Goal: Task Accomplishment & Management: Complete application form

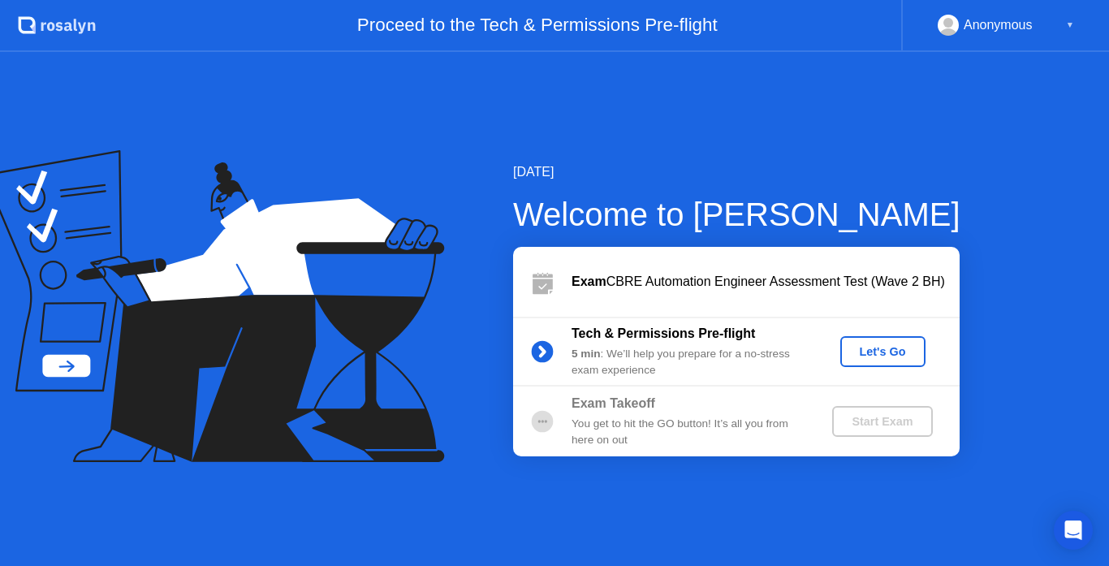
click at [879, 354] on div "Let's Go" at bounding box center [883, 351] width 72 height 13
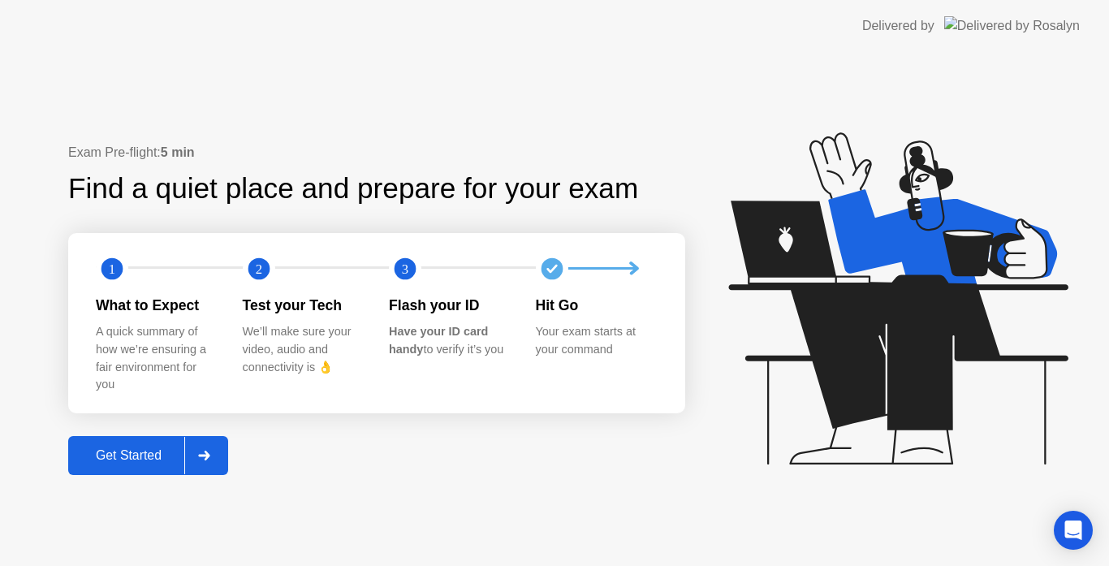
click at [132, 454] on div "Get Started" at bounding box center [128, 455] width 111 height 15
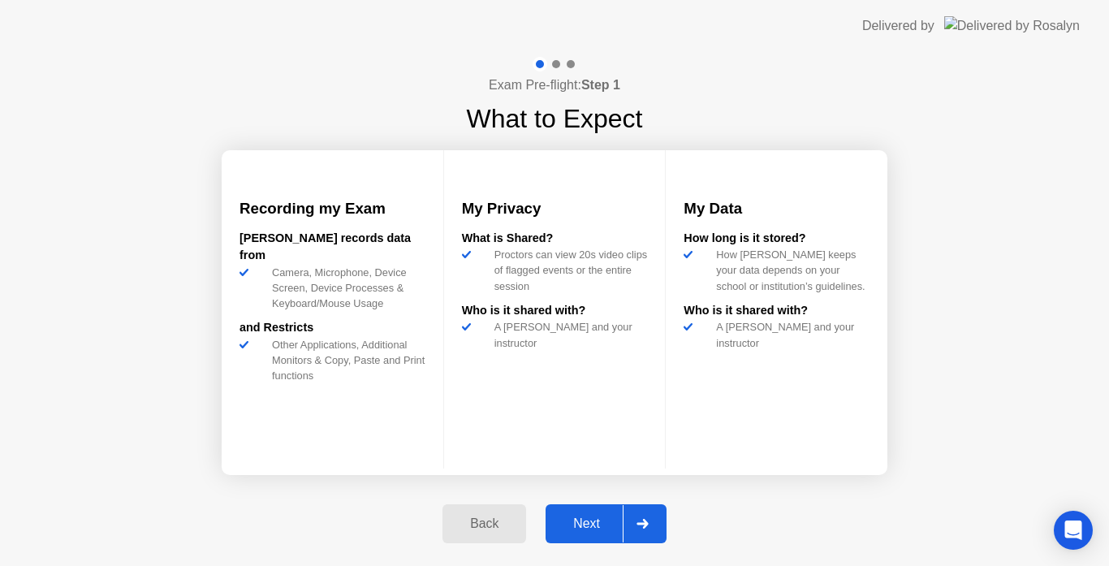
click at [581, 528] on div "Next" at bounding box center [587, 523] width 72 height 15
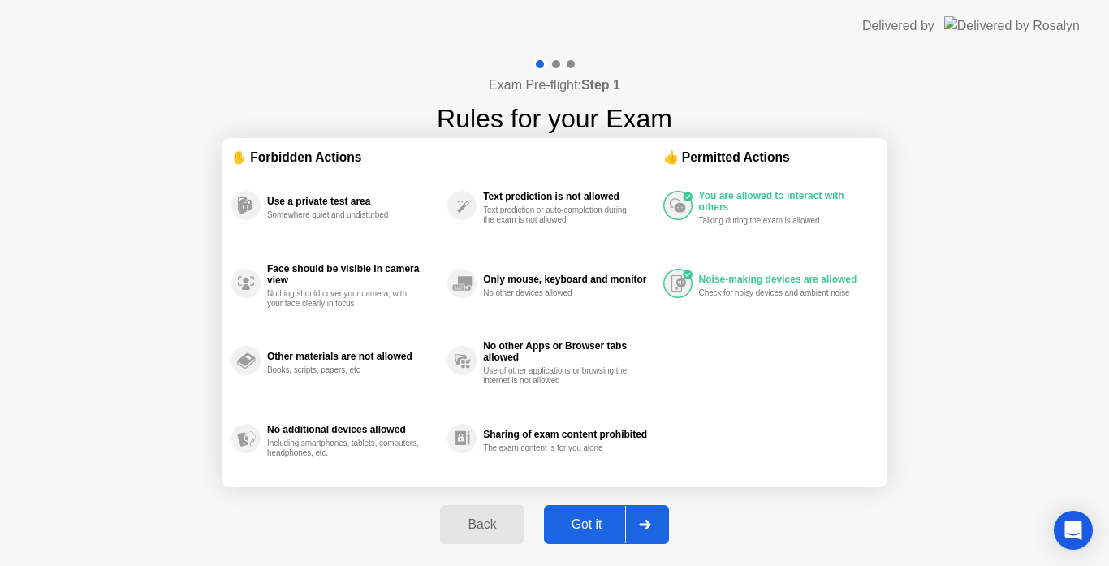
click at [581, 528] on div "Got it" at bounding box center [587, 524] width 76 height 15
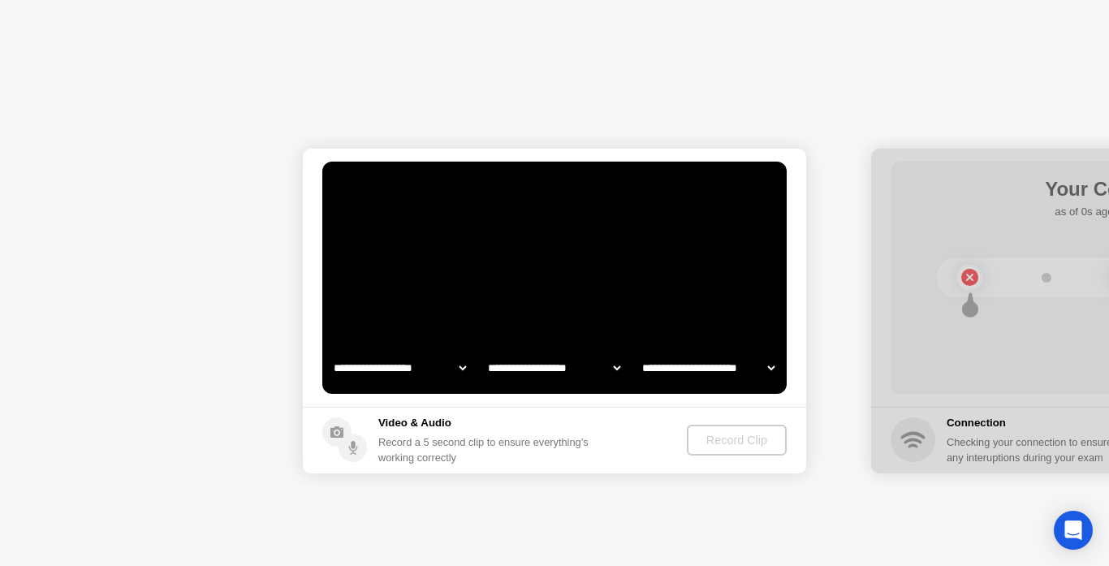
select select "**********"
select select "*******"
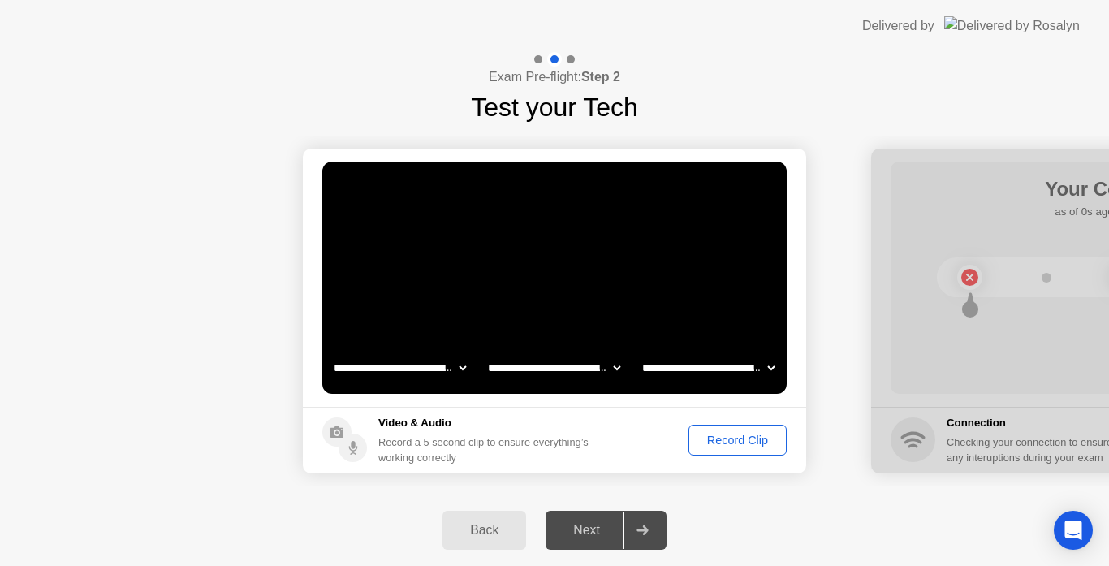
click at [732, 434] on div "Record Clip" at bounding box center [737, 440] width 87 height 13
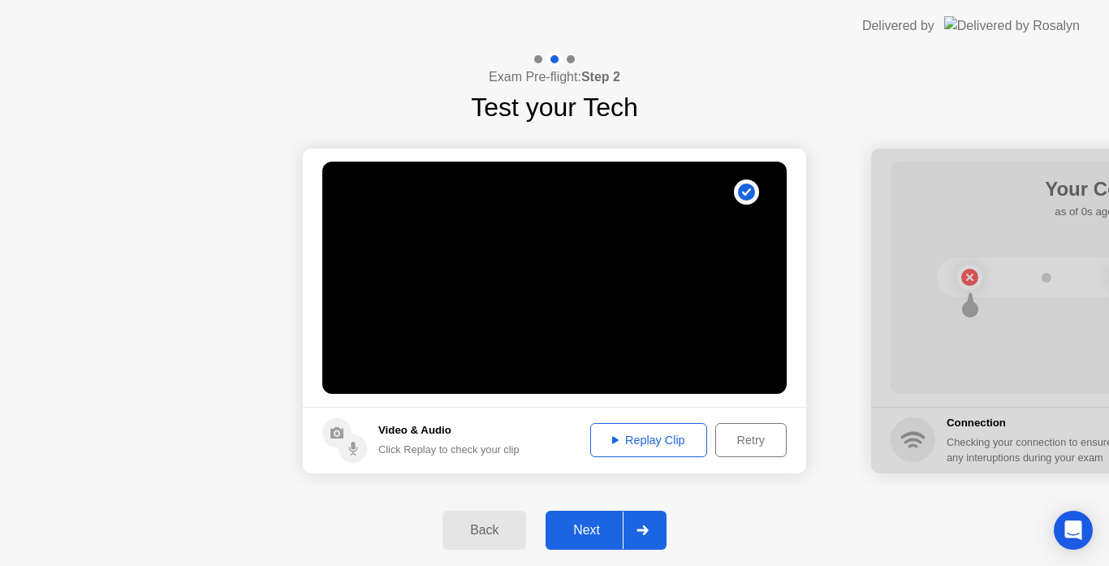
click at [626, 438] on div "Replay Clip" at bounding box center [649, 440] width 106 height 13
click at [579, 523] on div "Next" at bounding box center [587, 530] width 72 height 15
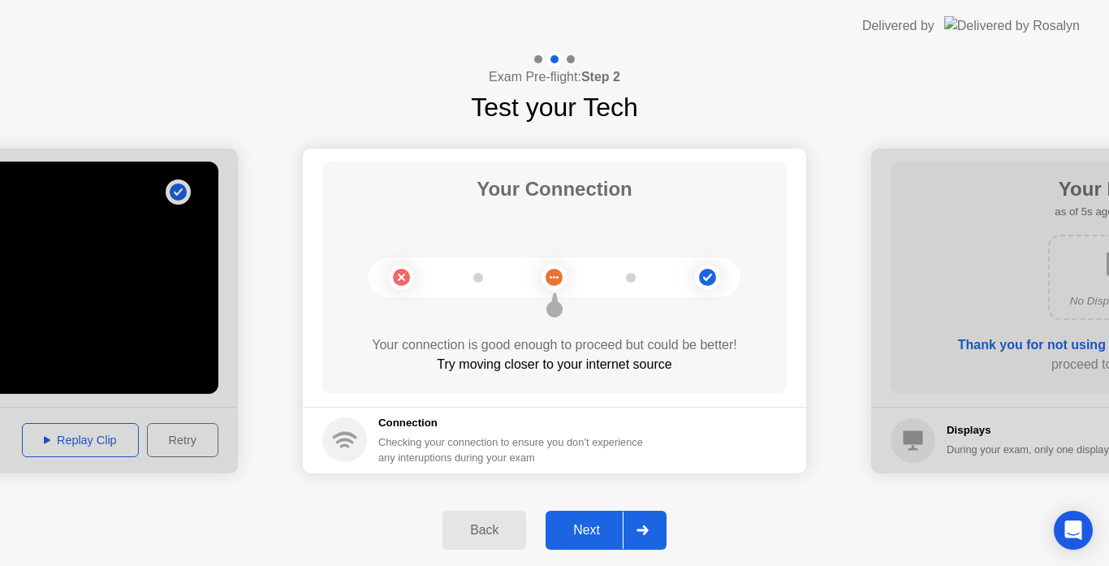
click at [583, 526] on div "Next" at bounding box center [587, 530] width 72 height 15
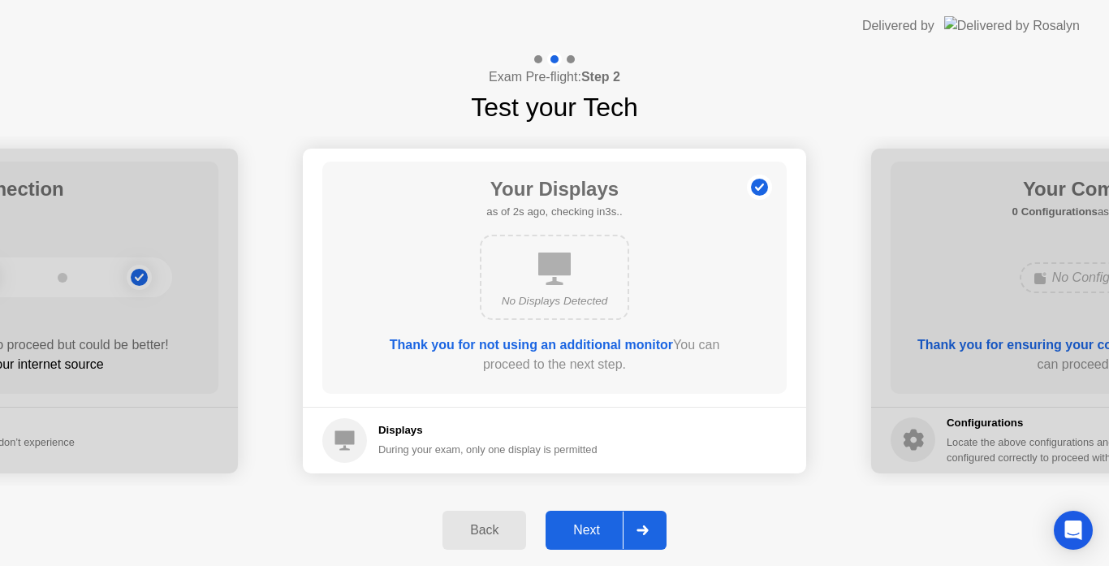
click at [583, 526] on div "Next" at bounding box center [587, 530] width 72 height 15
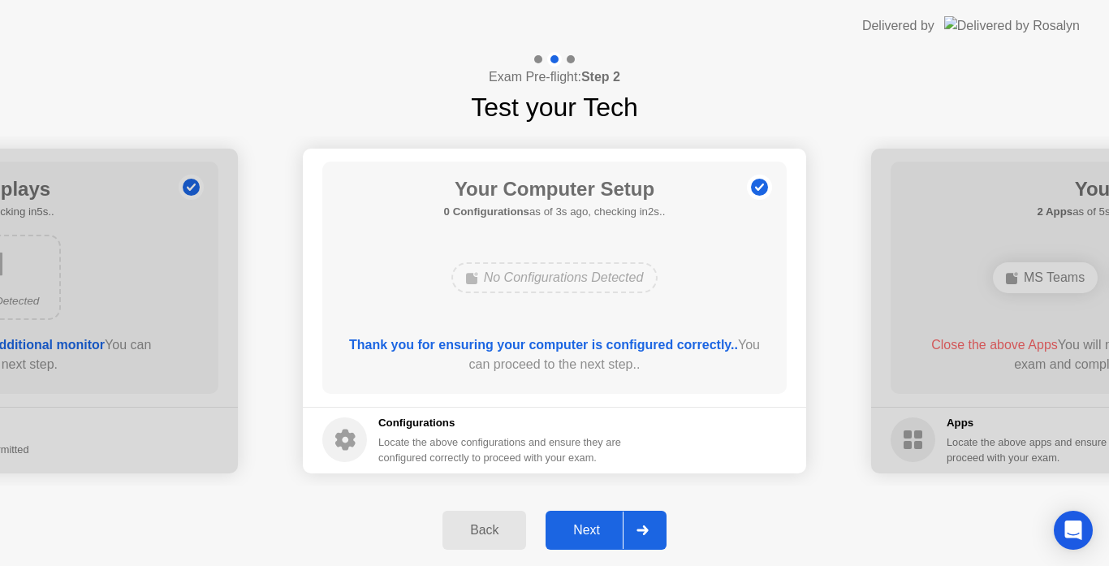
click at [583, 526] on div "Next" at bounding box center [587, 530] width 72 height 15
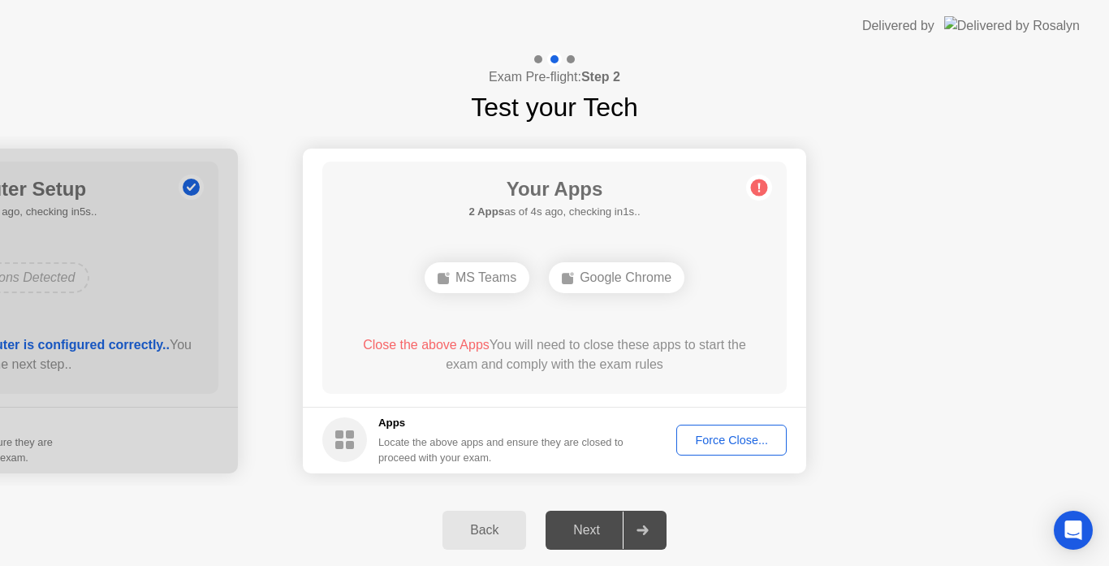
click at [699, 437] on div "Force Close..." at bounding box center [731, 440] width 99 height 13
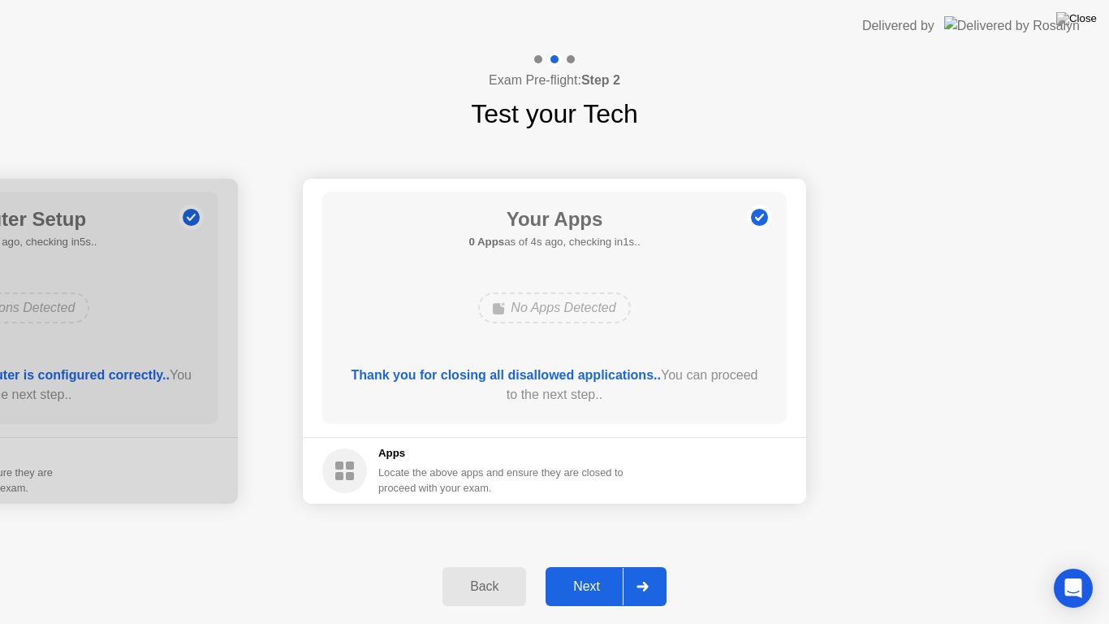
click at [584, 565] on div "Next" at bounding box center [587, 586] width 72 height 15
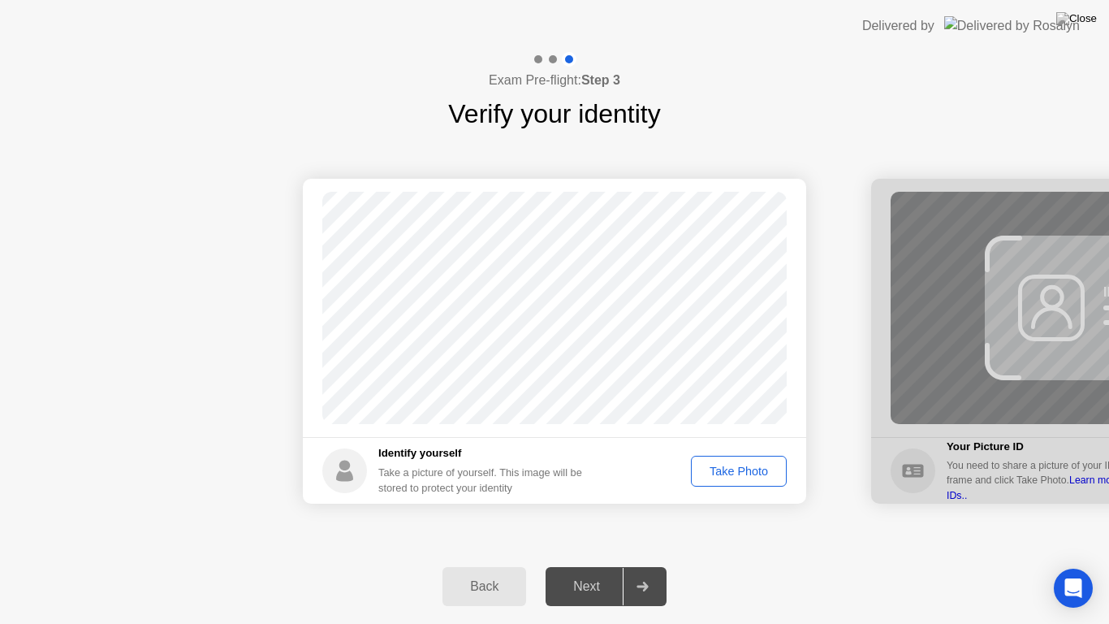
click at [737, 464] on div "Take Photo" at bounding box center [739, 470] width 84 height 13
click at [580, 565] on div "Next" at bounding box center [587, 586] width 72 height 15
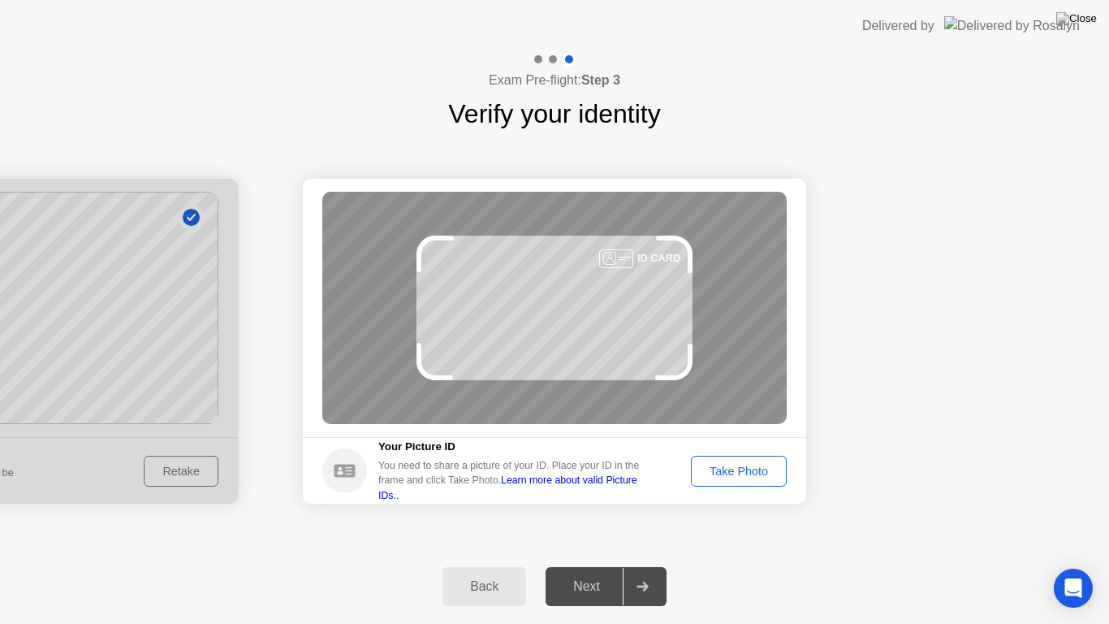
click at [717, 468] on div "Take Photo" at bounding box center [739, 470] width 84 height 13
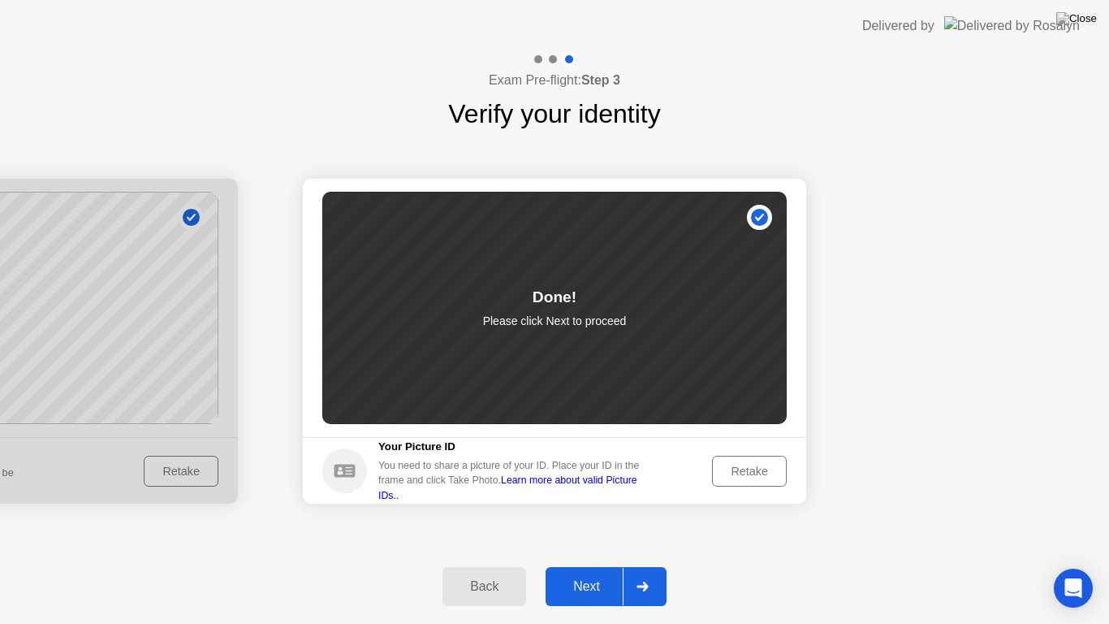
click at [588, 565] on div "Next" at bounding box center [587, 586] width 72 height 15
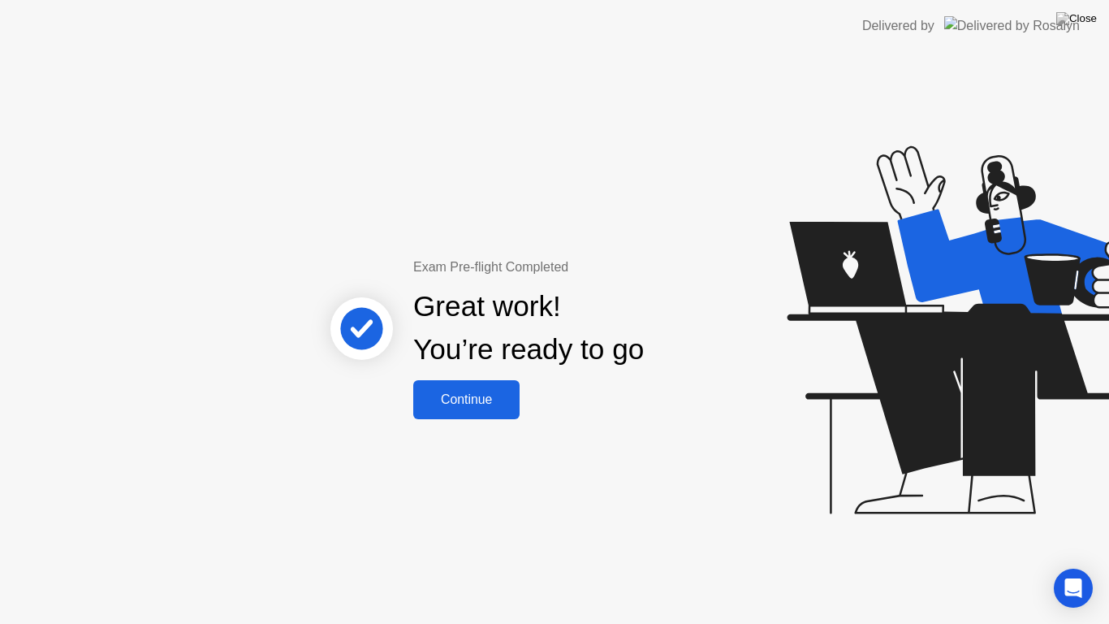
click at [462, 395] on div "Continue" at bounding box center [466, 399] width 97 height 15
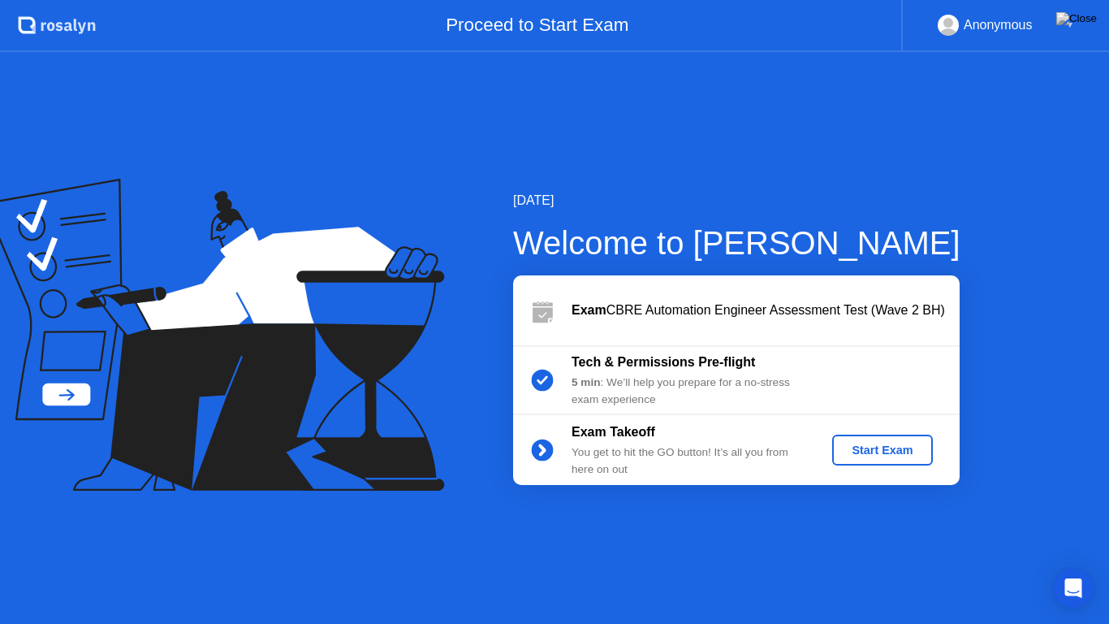
click at [896, 449] on div "Start Exam" at bounding box center [882, 449] width 87 height 13
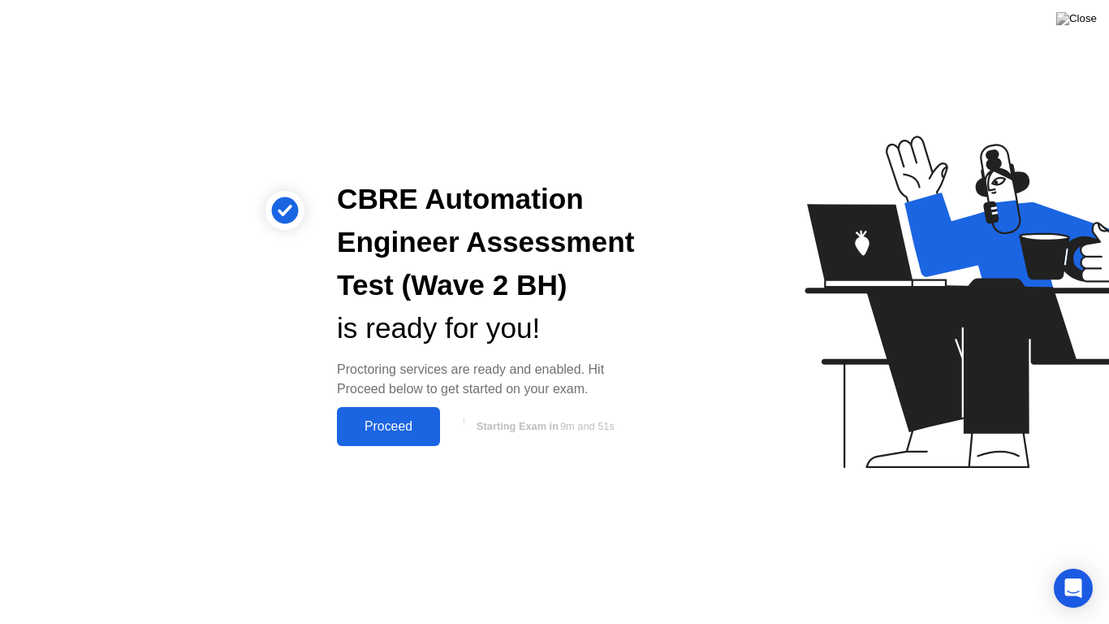
click at [374, 419] on div "Proceed" at bounding box center [388, 426] width 93 height 15
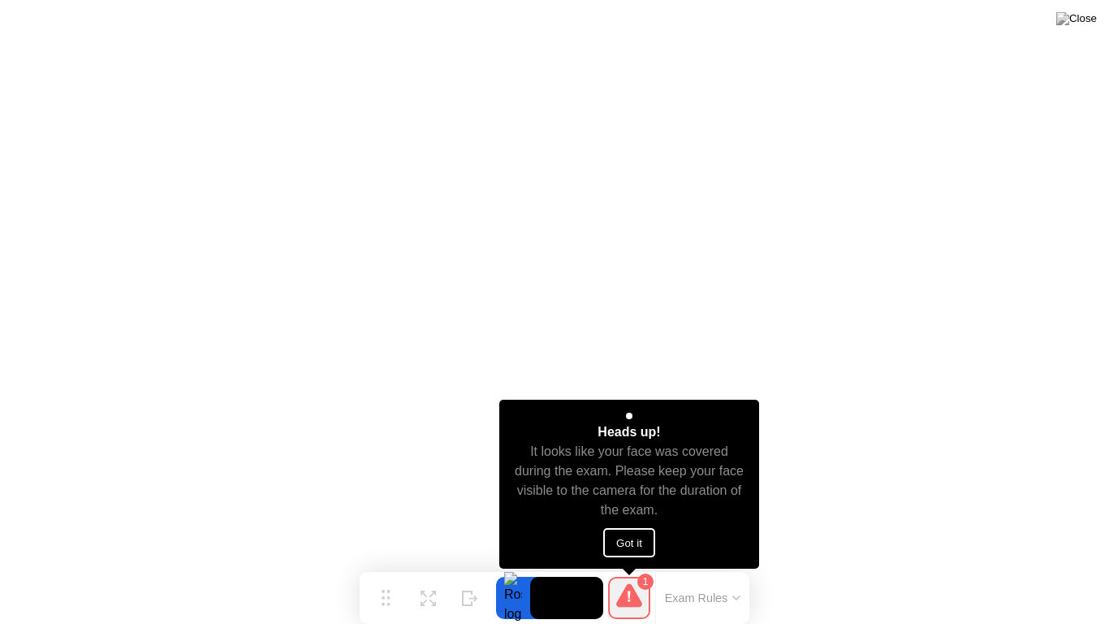
click at [611, 546] on button "Got it" at bounding box center [629, 542] width 52 height 29
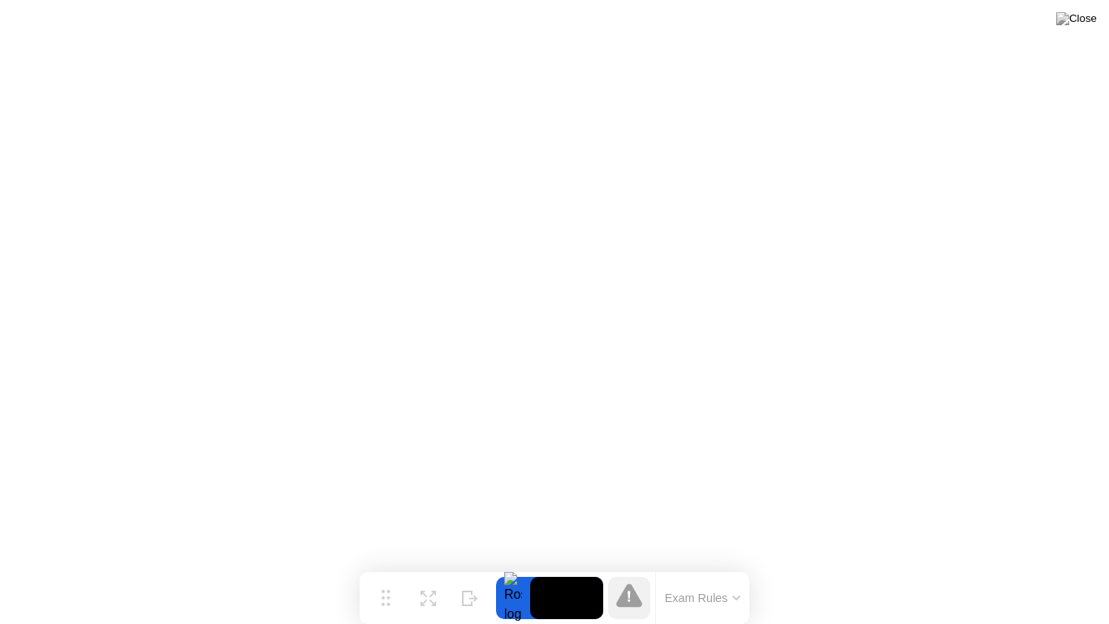
click at [736, 565] on icon at bounding box center [736, 597] width 6 height 3
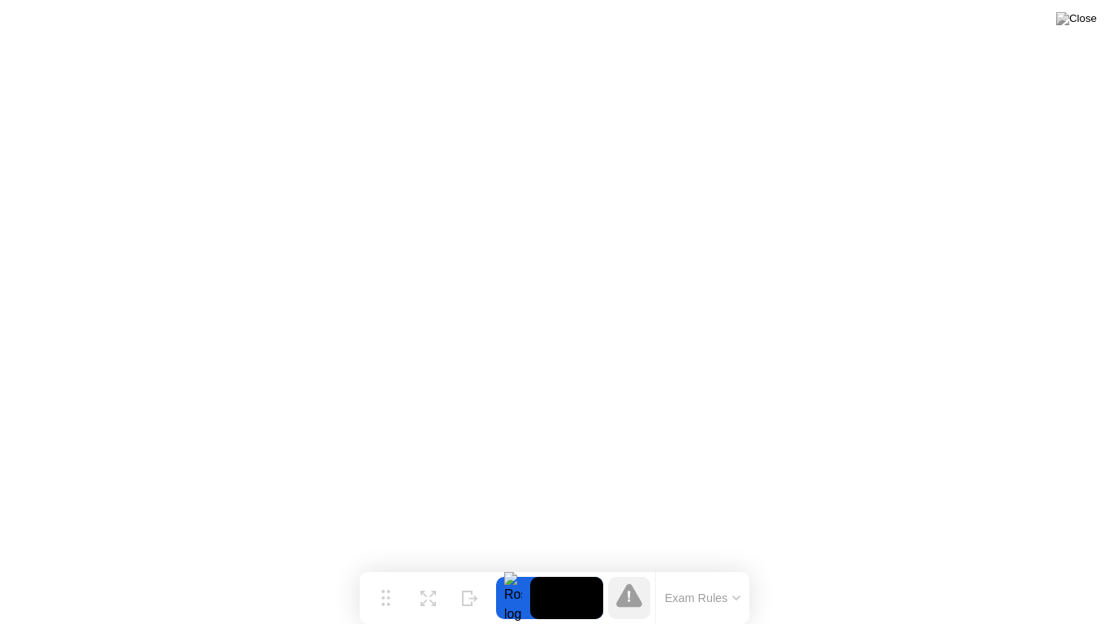
click at [570, 565] on video at bounding box center [566, 598] width 73 height 42
click at [424, 565] on icon at bounding box center [424, 596] width 6 height 6
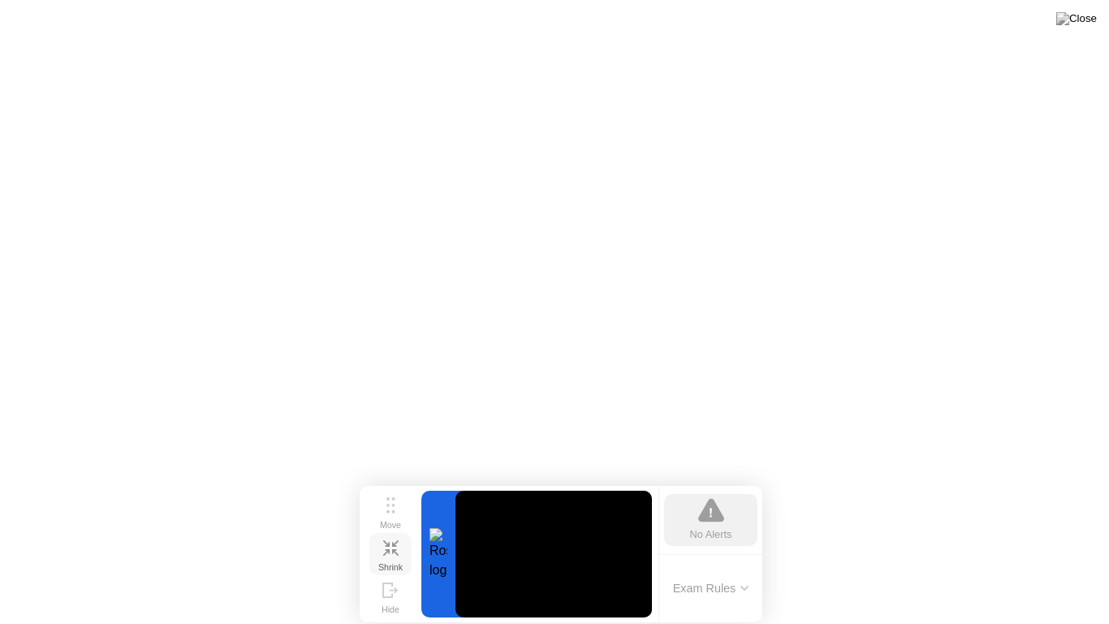
click at [439, 546] on div at bounding box center [438, 553] width 34 height 127
click at [384, 549] on icon at bounding box center [390, 547] width 15 height 15
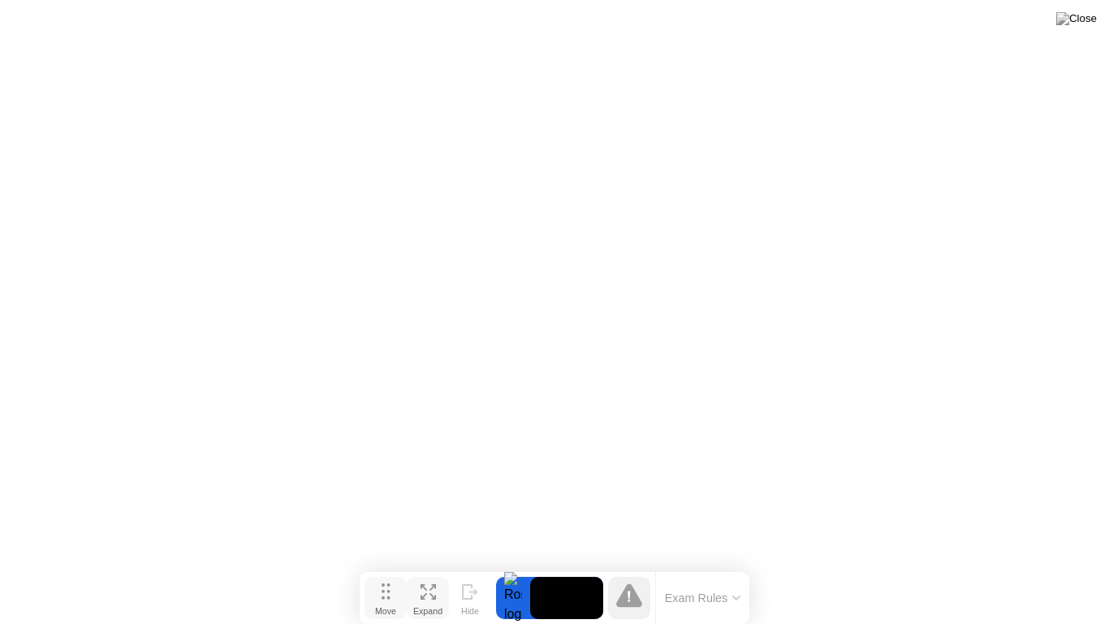
click at [387, 565] on icon at bounding box center [386, 591] width 9 height 16
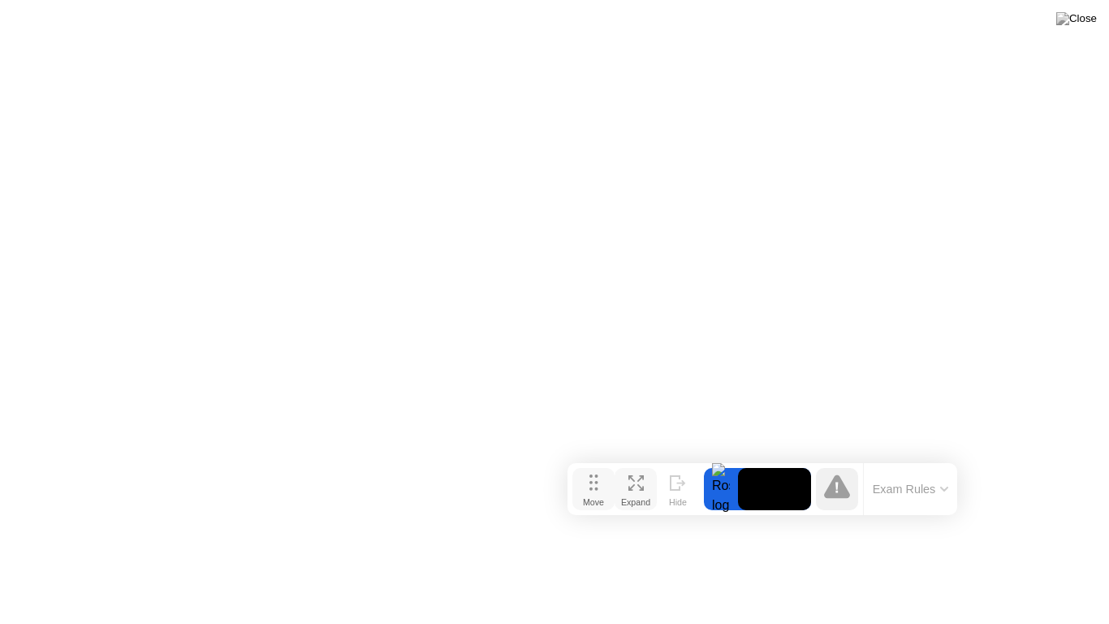
drag, startPoint x: 385, startPoint y: 601, endPoint x: 594, endPoint y: 494, distance: 234.6
click at [594, 497] on div "Move" at bounding box center [593, 502] width 21 height 10
